Goal: Task Accomplishment & Management: Manage account settings

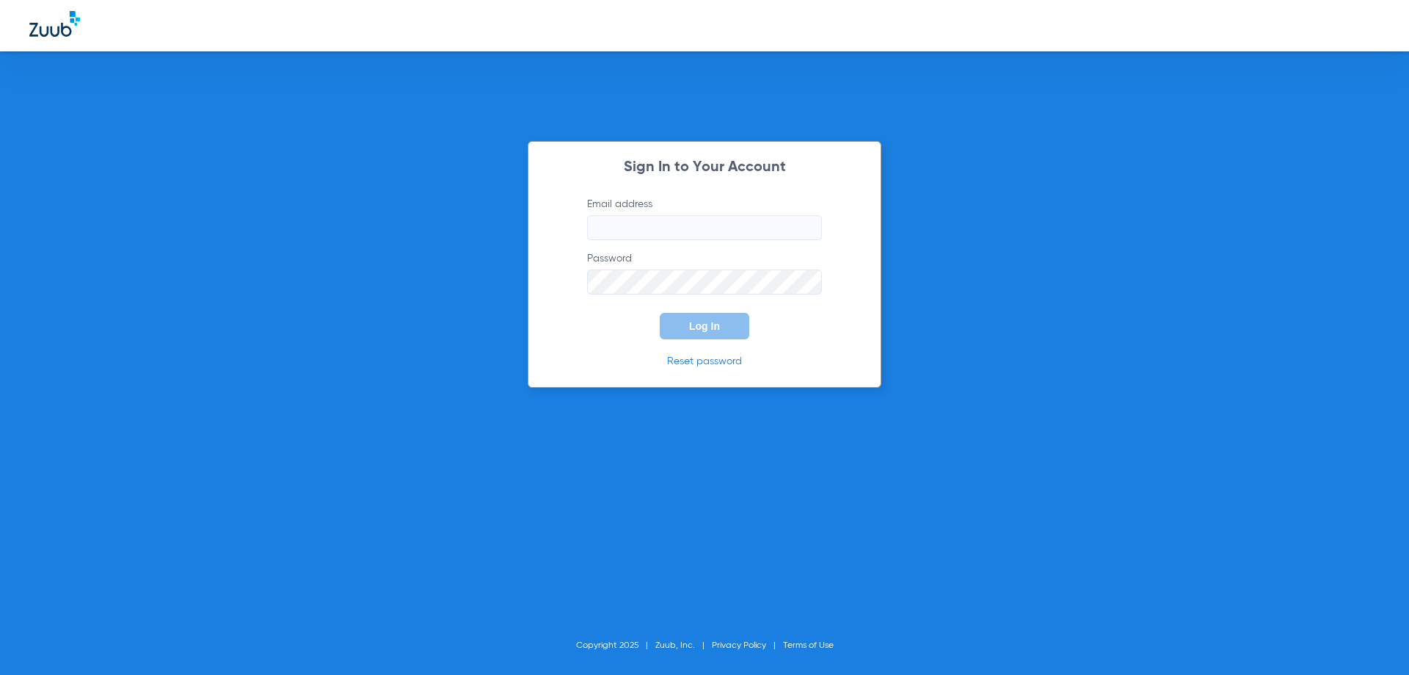
type input "[EMAIL_ADDRESS][DOMAIN_NAME]"
click at [697, 319] on button "Log In" at bounding box center [705, 326] width 90 height 26
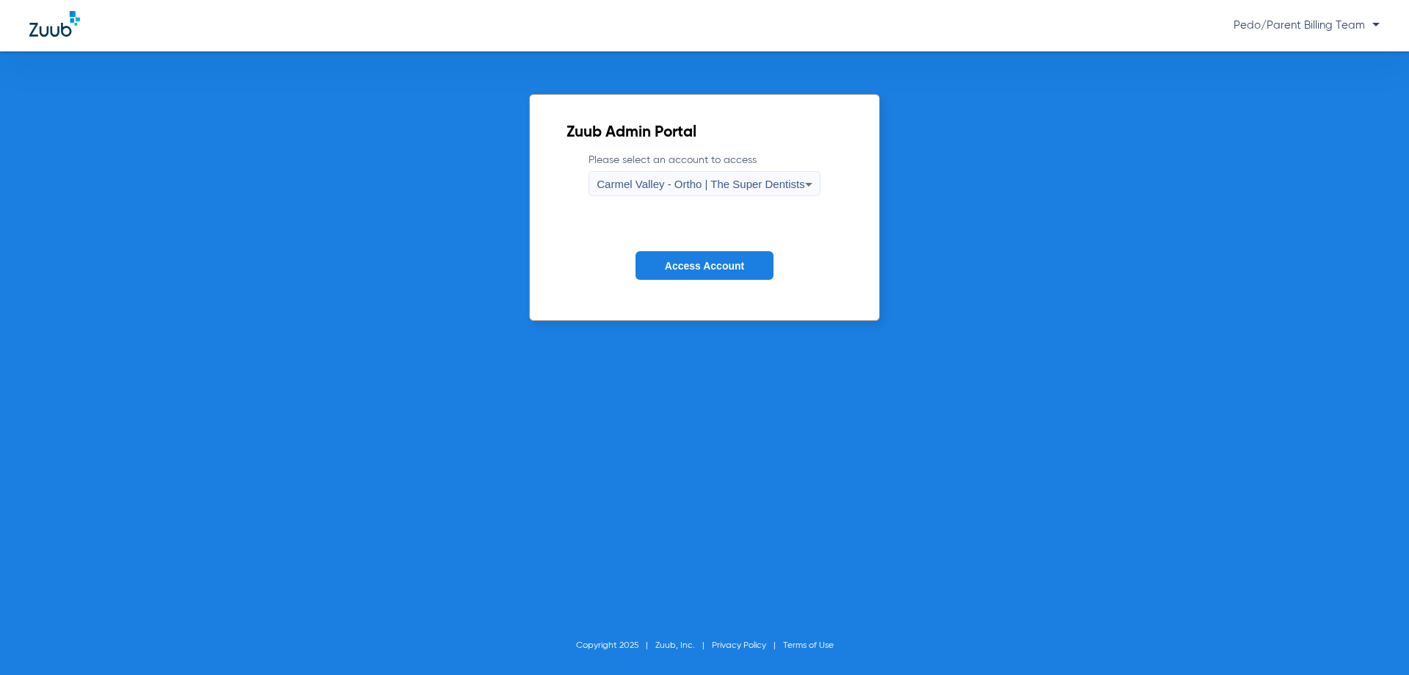
click at [1362, 16] on div "Pedo/Parent Billing Team" at bounding box center [704, 25] width 1409 height 51
click at [1368, 25] on span "Pedo/Parent Billing Team" at bounding box center [1307, 25] width 146 height 11
click at [1335, 51] on span "Log out" at bounding box center [1338, 51] width 57 height 10
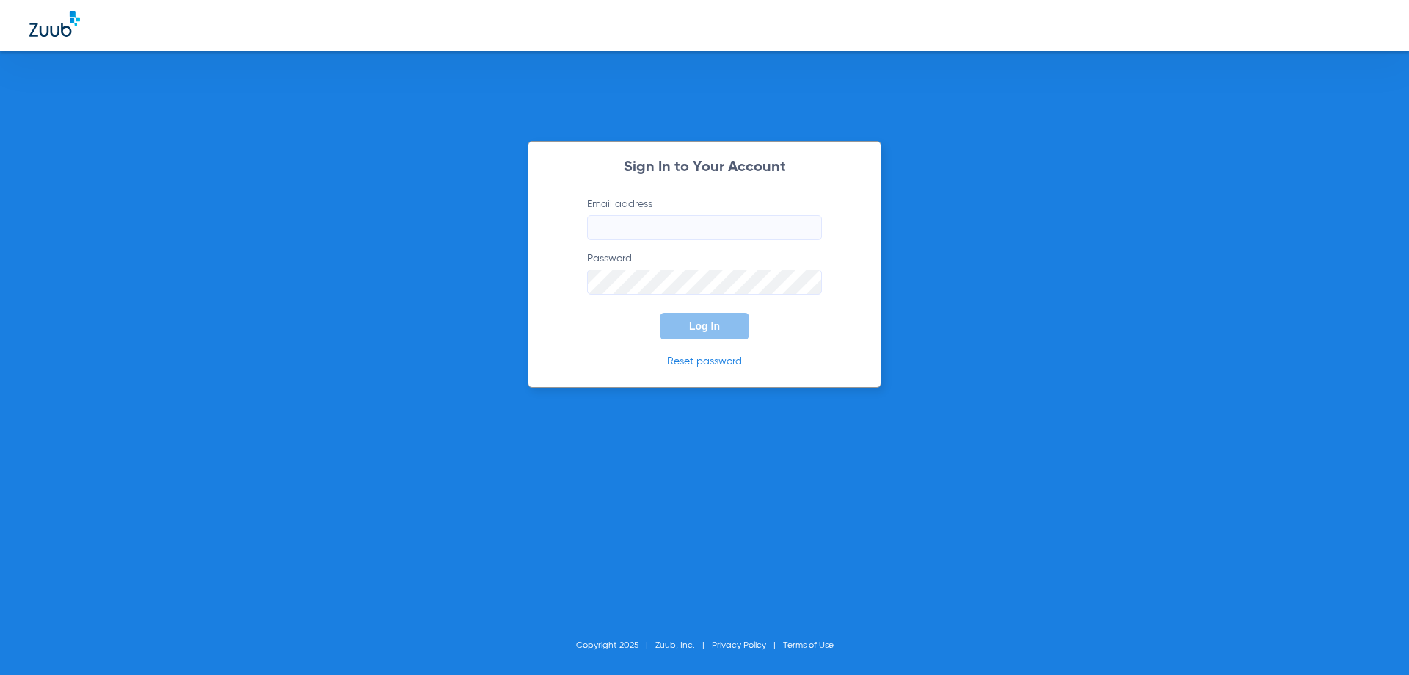
type input "[EMAIL_ADDRESS][DOMAIN_NAME]"
